Goal: Find specific page/section: Find specific page/section

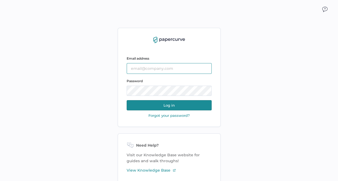
type input "[EMAIL_ADDRESS][DOMAIN_NAME]"
click at [177, 105] on button "Log in" at bounding box center [169, 105] width 85 height 10
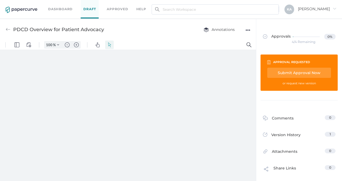
type input "88"
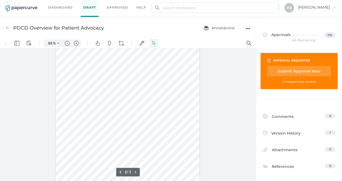
scroll to position [2, 0]
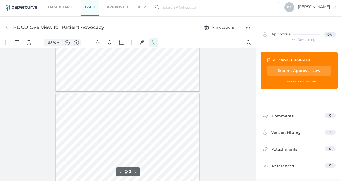
type input "1"
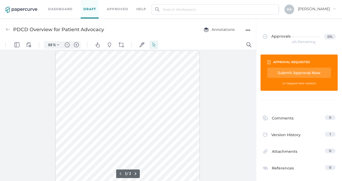
scroll to position [27, 0]
click at [75, 44] on img "Zoom in" at bounding box center [76, 44] width 5 height 5
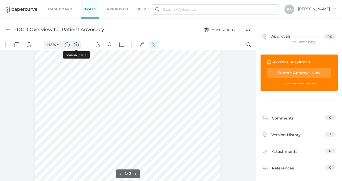
scroll to position [52, 0]
click at [75, 44] on img "Zoom in" at bounding box center [76, 44] width 5 height 5
type input "138"
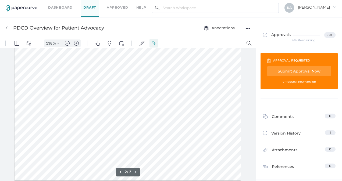
scroll to position [2, 0]
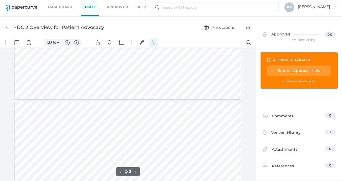
type input "1"
drag, startPoint x: 42, startPoint y: 131, endPoint x: 78, endPoint y: 131, distance: 35.2
click at [78, 131] on div at bounding box center [128, 88] width 226 height 293
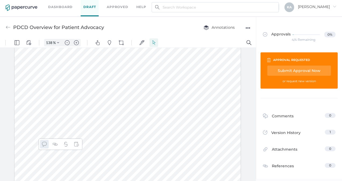
click at [44, 143] on img "Text Popup" at bounding box center [44, 144] width 5 height 5
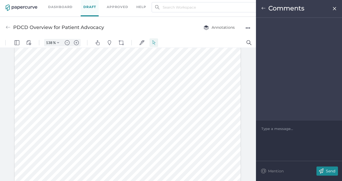
click at [284, 126] on div at bounding box center [298, 128] width 75 height 5
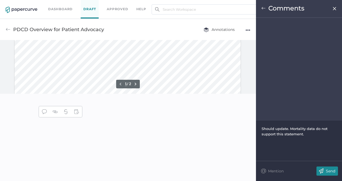
scroll to position [2, 0]
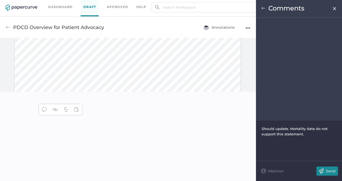
click at [334, 7] on img at bounding box center [334, 8] width 5 height 4
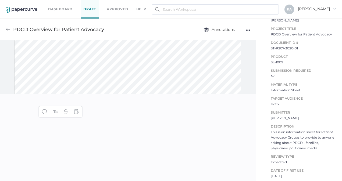
scroll to position [0, 0]
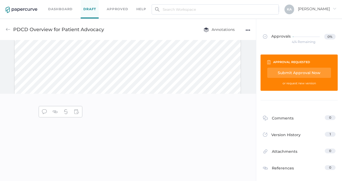
click at [120, 49] on div at bounding box center [128, 81] width 226 height 293
click at [59, 8] on link "Dashboard" at bounding box center [60, 9] width 24 height 6
